Goal: Task Accomplishment & Management: Use online tool/utility

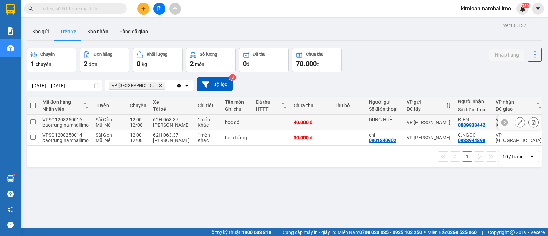
click at [37, 123] on td at bounding box center [33, 122] width 12 height 15
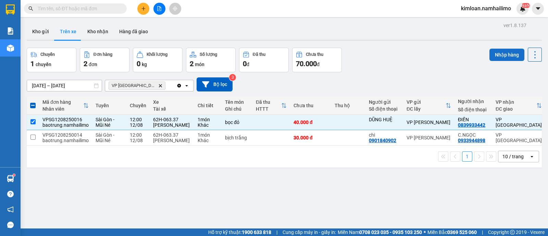
click at [496, 59] on button "Nhập hàng" at bounding box center [507, 55] width 35 height 12
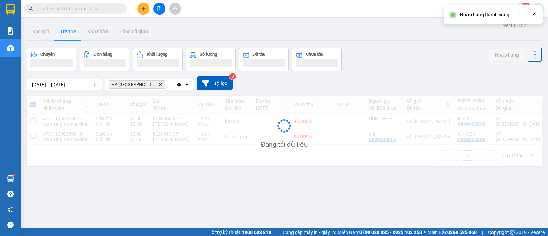
click at [34, 138] on div "Đang tải dữ liệu" at bounding box center [284, 131] width 515 height 71
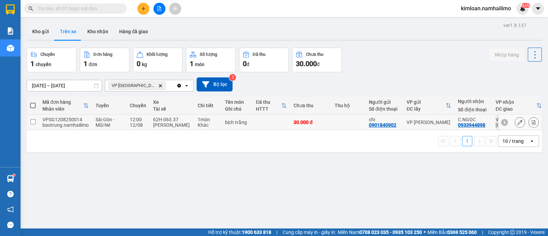
click at [35, 121] on input "checkbox" at bounding box center [32, 121] width 5 height 5
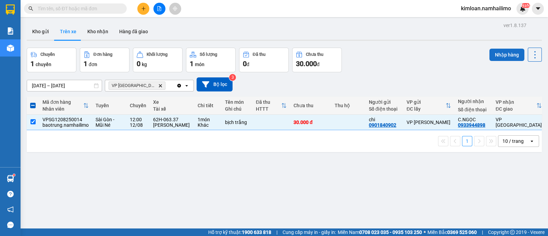
click at [500, 52] on button "Nhập hàng" at bounding box center [507, 55] width 35 height 12
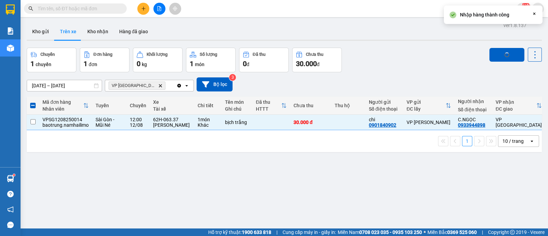
checkbox input "false"
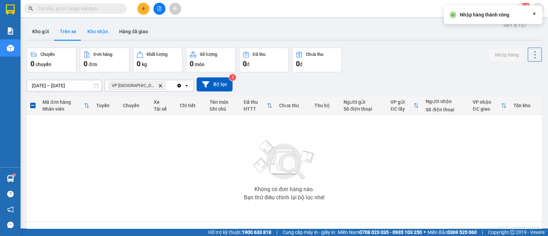
click at [98, 33] on button "Kho nhận" at bounding box center [98, 31] width 32 height 16
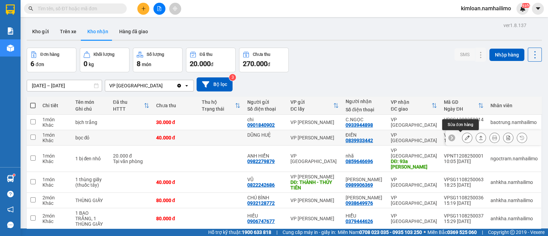
click at [465, 139] on icon at bounding box center [467, 137] width 5 height 5
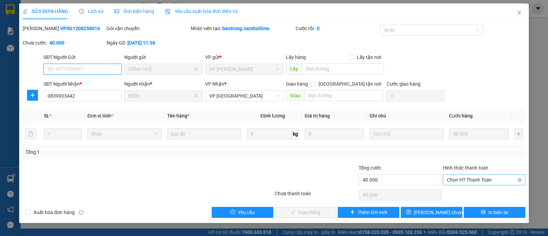
click at [488, 181] on span "Chọn HT Thanh Toán" at bounding box center [484, 180] width 74 height 10
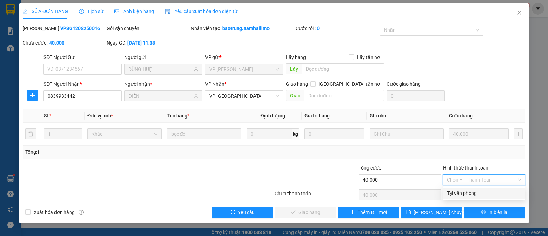
click at [468, 194] on div "Tại văn phòng" at bounding box center [484, 193] width 74 height 8
type input "0"
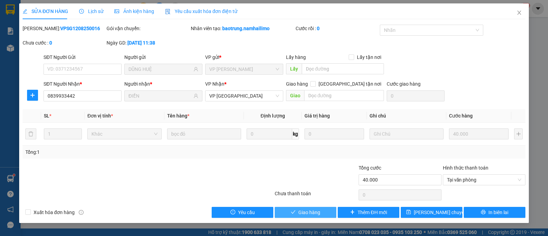
click at [314, 214] on span "Giao hàng" at bounding box center [309, 213] width 22 height 8
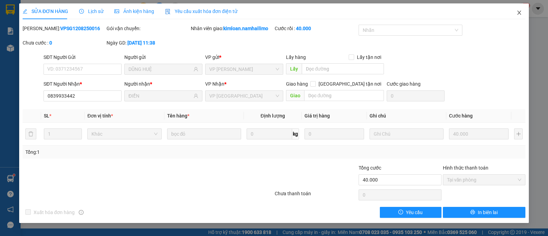
click at [517, 13] on icon "close" at bounding box center [519, 12] width 5 height 5
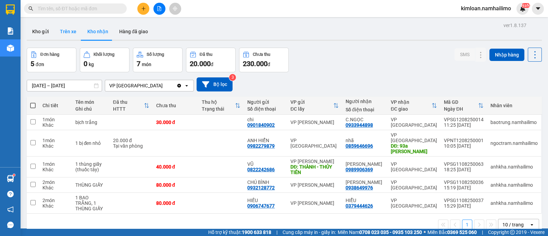
click at [71, 33] on button "Trên xe" at bounding box center [67, 31] width 27 height 16
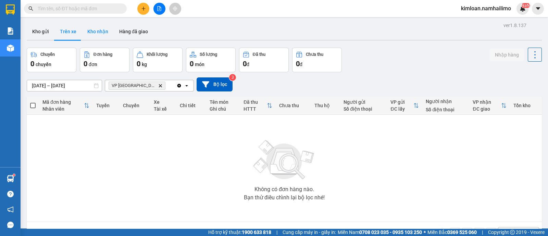
click at [99, 32] on button "Kho nhận" at bounding box center [98, 31] width 32 height 16
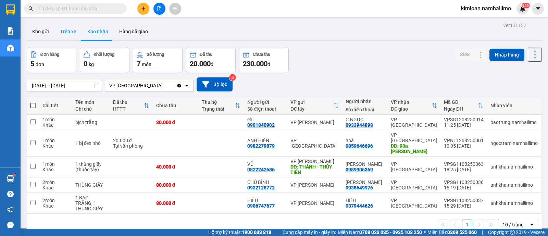
click at [68, 35] on button "Trên xe" at bounding box center [67, 31] width 27 height 16
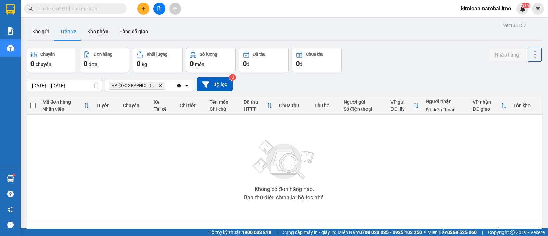
click at [158, 86] on icon "Delete" at bounding box center [160, 86] width 4 height 4
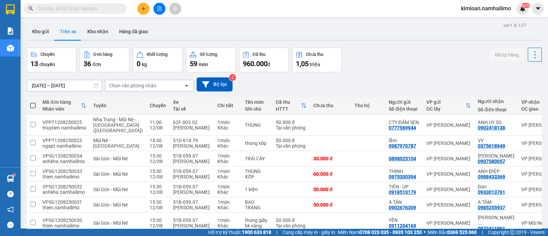
click at [124, 81] on div "Chọn văn phòng nhận" at bounding box center [144, 85] width 79 height 11
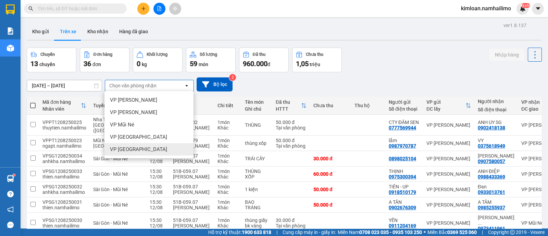
click at [144, 150] on span "VP [GEOGRAPHIC_DATA]" at bounding box center [138, 149] width 57 height 7
